Goal: Information Seeking & Learning: Learn about a topic

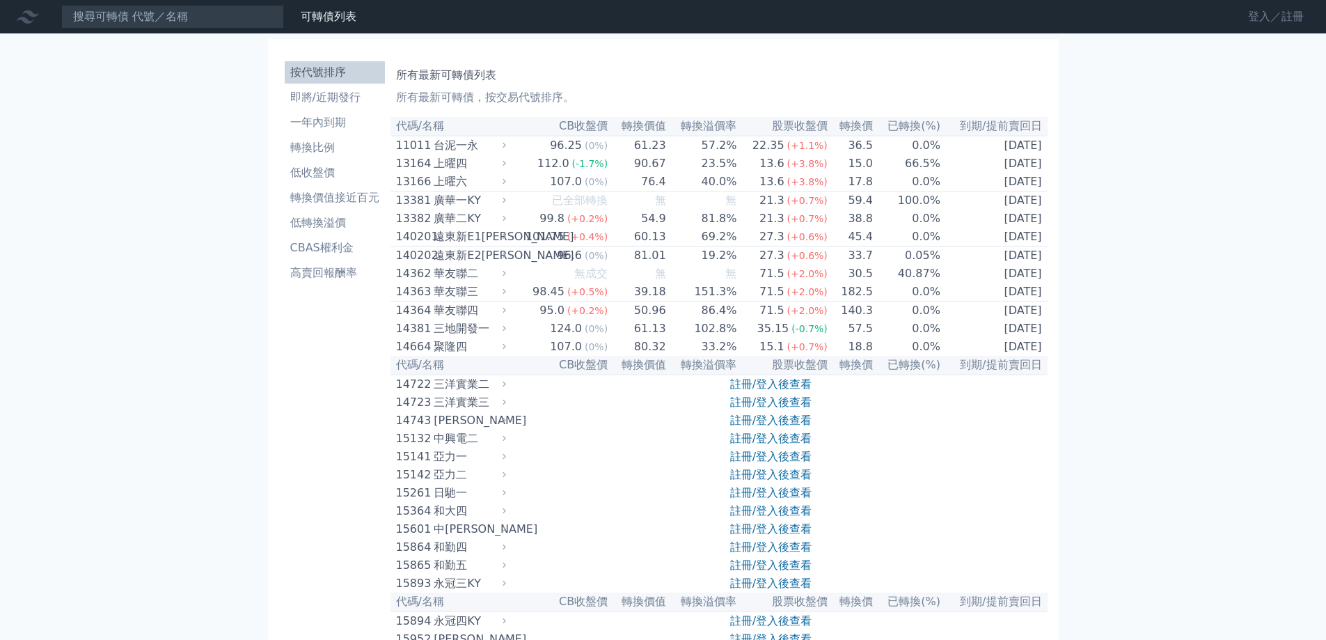
click at [1264, 11] on link "登入／註冊" at bounding box center [1276, 17] width 78 height 22
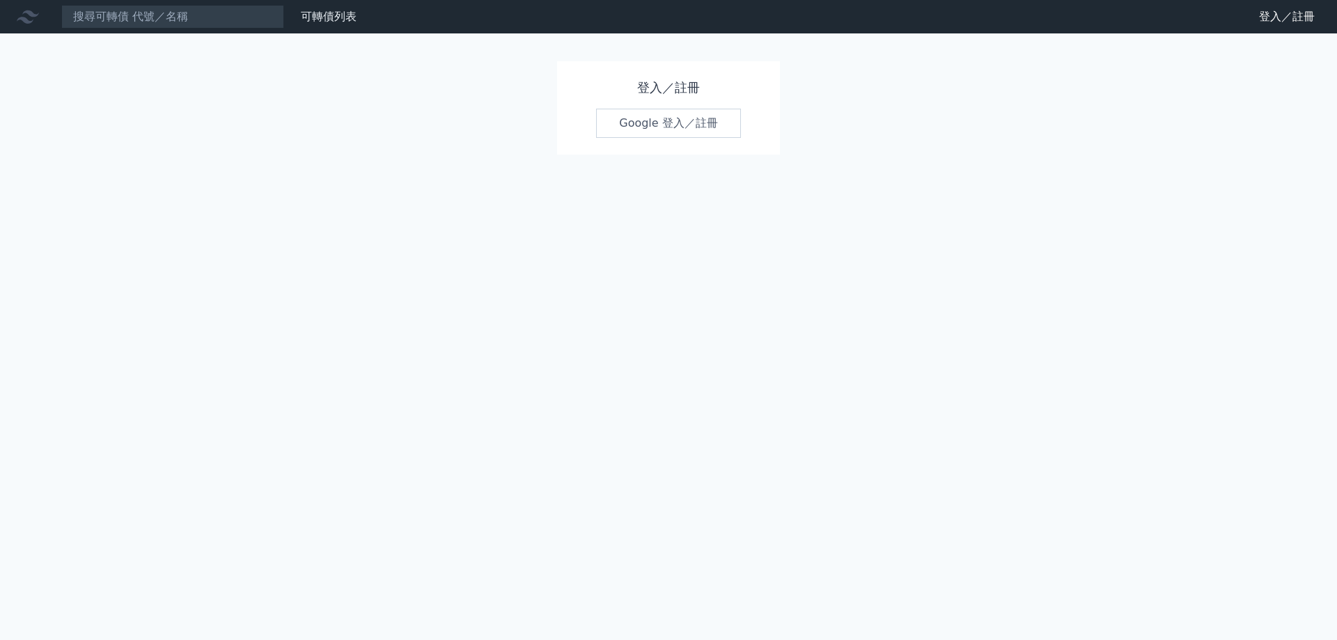
click at [685, 128] on link "Google 登入／註冊" at bounding box center [668, 123] width 145 height 29
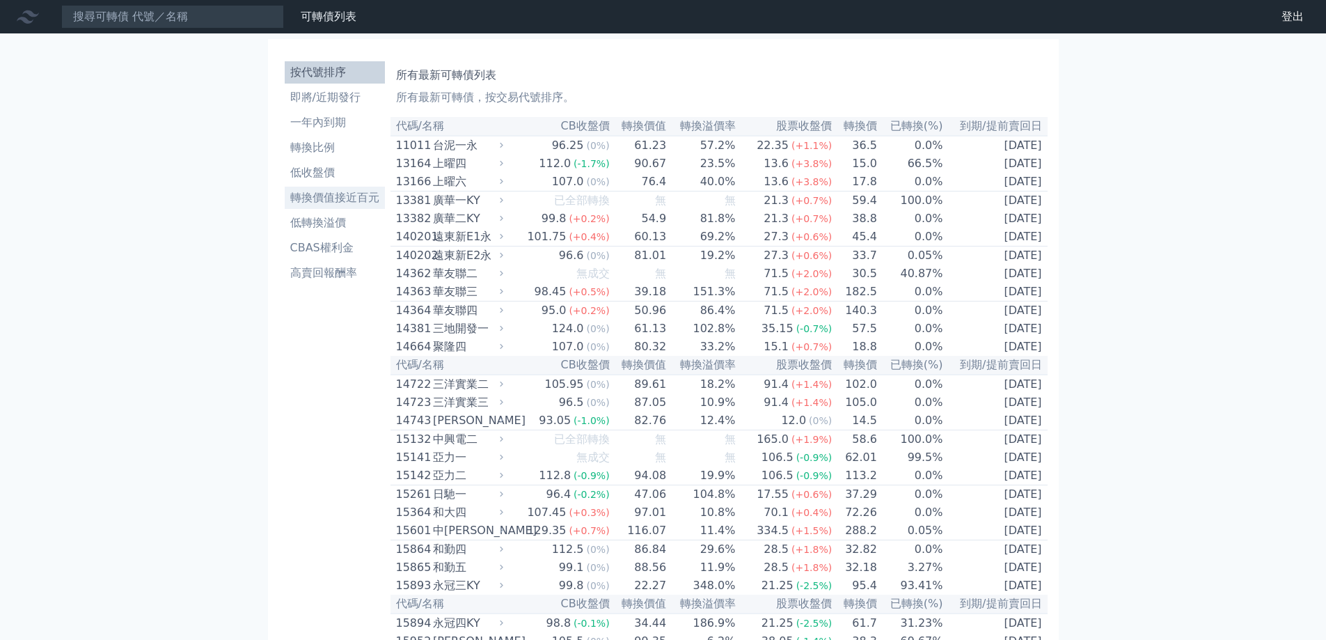
click at [329, 198] on li "轉換價值接近百元" at bounding box center [335, 197] width 100 height 17
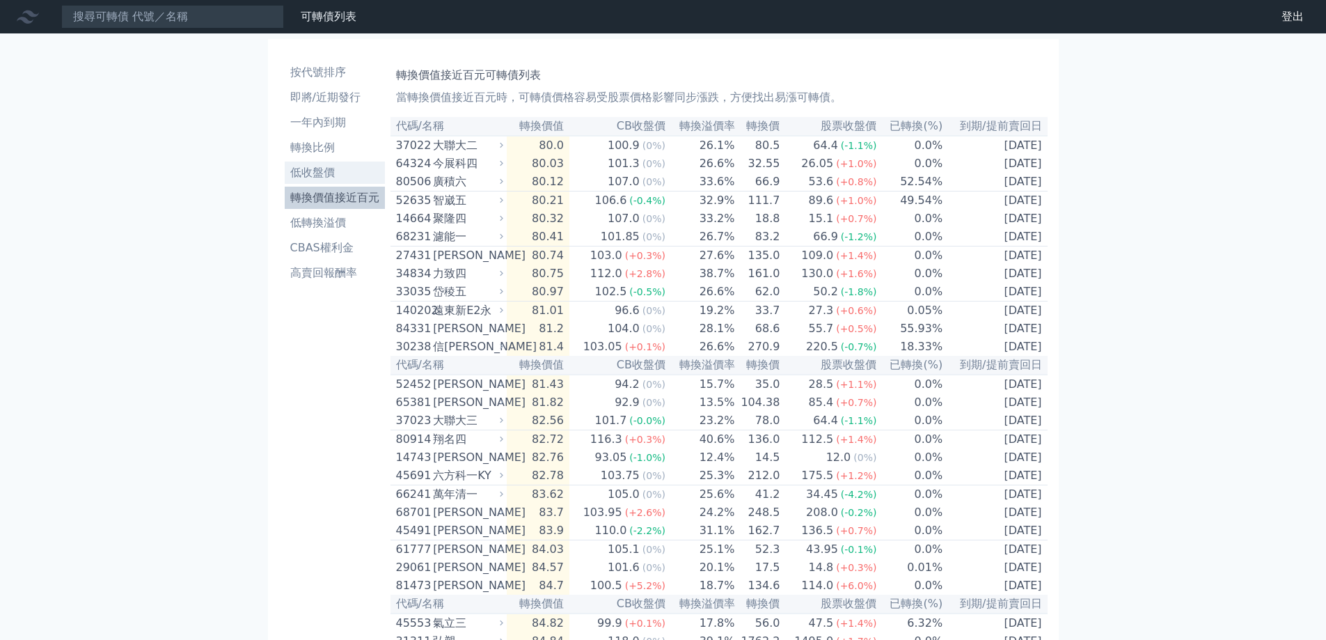
click at [329, 171] on li "低收盤價" at bounding box center [335, 172] width 100 height 17
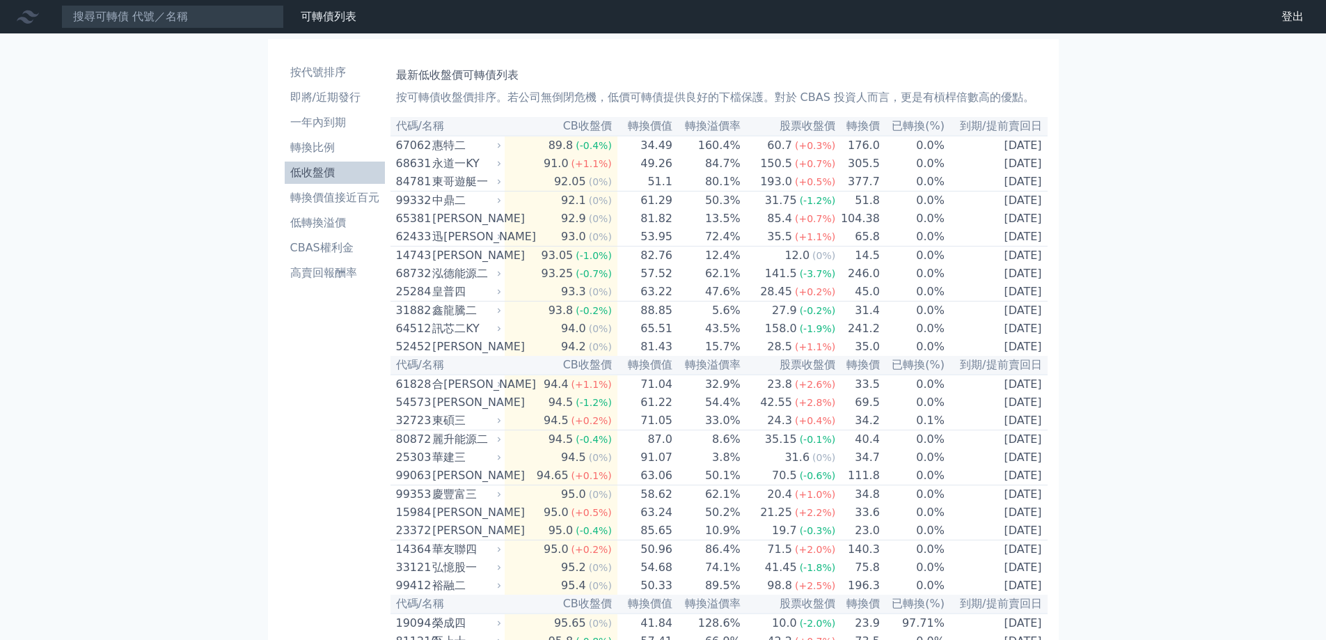
click at [350, 203] on li "轉換價值接近百元" at bounding box center [335, 197] width 100 height 17
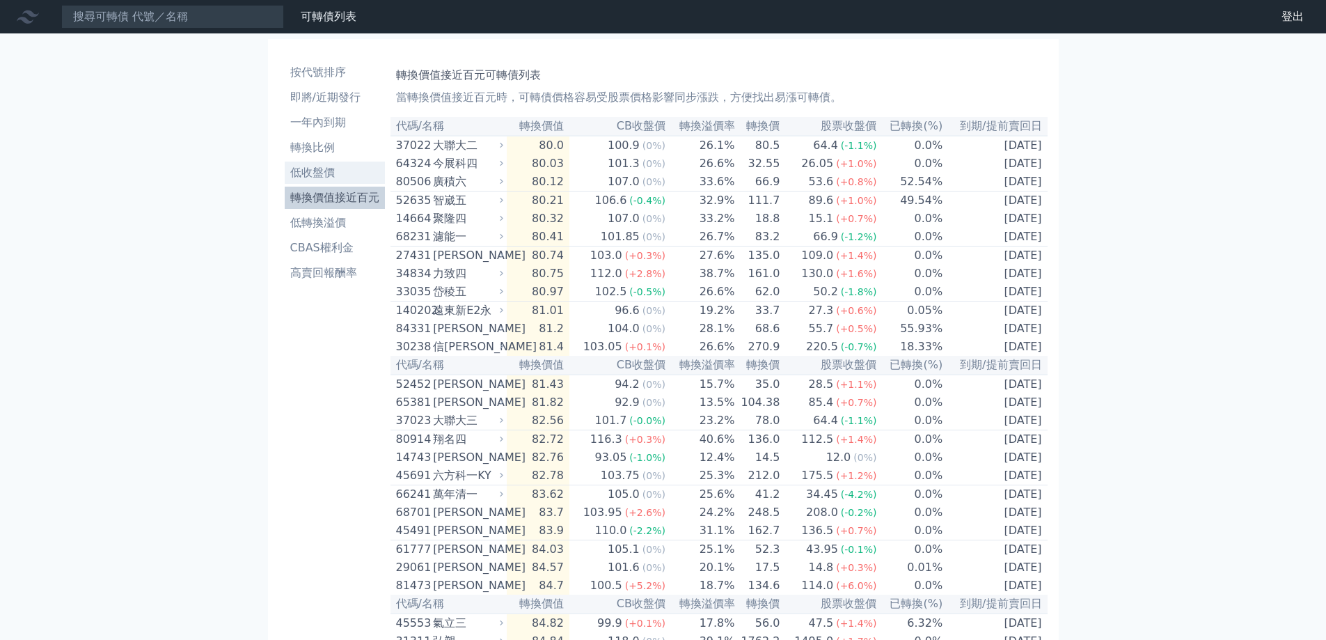
click at [330, 175] on li "低收盤價" at bounding box center [335, 172] width 100 height 17
